Goal: Information Seeking & Learning: Find specific fact

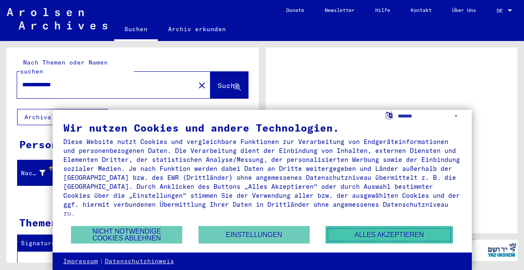
click at [361, 235] on button "Alles akzeptieren" at bounding box center [389, 235] width 127 height 18
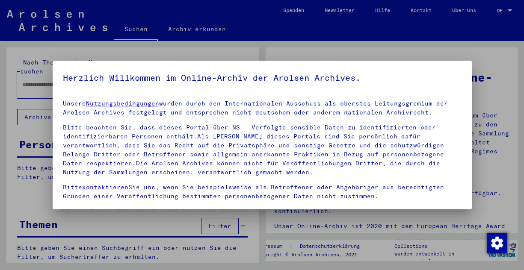
type input "**********"
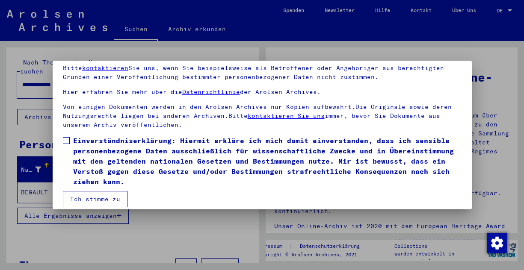
scroll to position [59, 0]
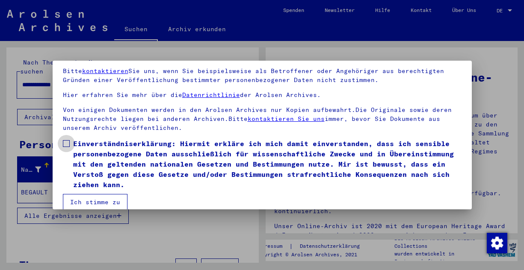
click at [67, 144] on span at bounding box center [66, 143] width 7 height 7
click at [81, 203] on button "Ich stimme zu" at bounding box center [95, 202] width 65 height 16
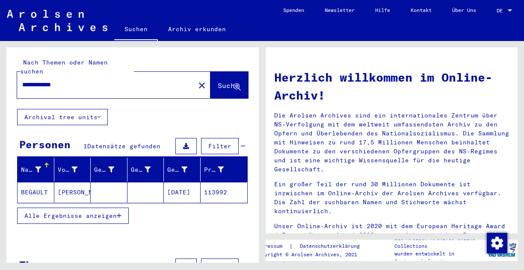
click at [70, 182] on mat-cell "[PERSON_NAME]" at bounding box center [72, 192] width 37 height 21
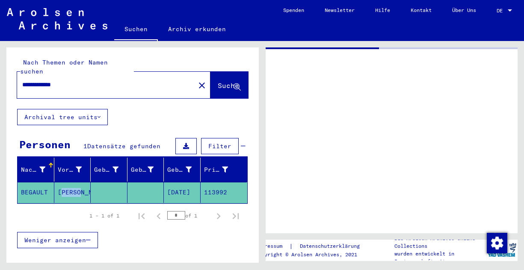
click at [70, 182] on mat-cell "[PERSON_NAME]" at bounding box center [72, 192] width 37 height 21
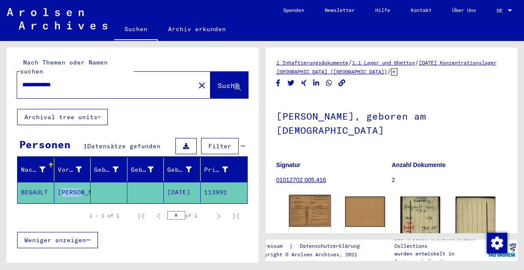
click at [306, 205] on img at bounding box center [310, 211] width 42 height 32
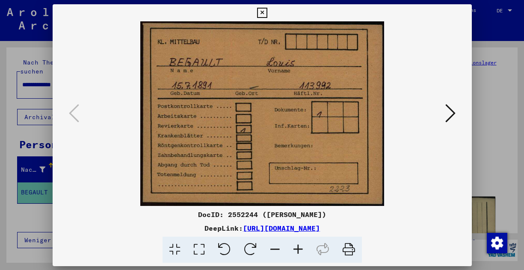
click at [306, 205] on div "DocID: 2552244 ([PERSON_NAME]) DeepLink: [URL][DOMAIN_NAME]" at bounding box center [262, 133] width 419 height 259
click at [453, 115] on icon at bounding box center [450, 113] width 10 height 21
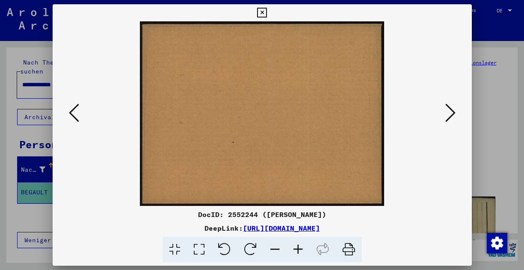
click at [453, 115] on icon at bounding box center [450, 113] width 10 height 21
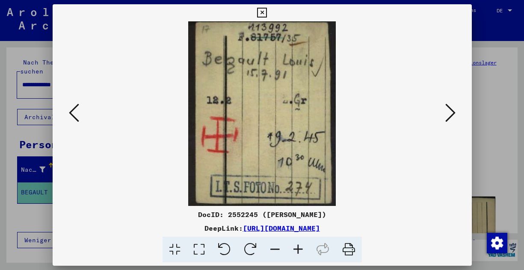
click at [453, 111] on icon at bounding box center [450, 113] width 10 height 21
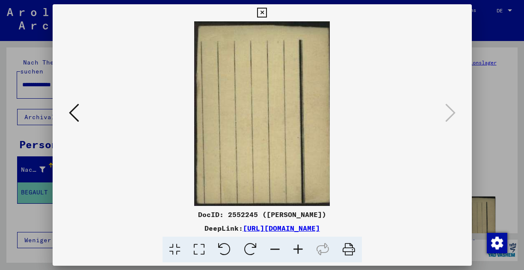
click at [267, 11] on icon at bounding box center [262, 13] width 10 height 10
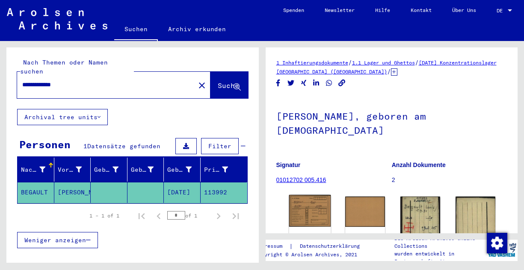
click at [310, 205] on img at bounding box center [310, 211] width 42 height 32
